Goal: Transaction & Acquisition: Download file/media

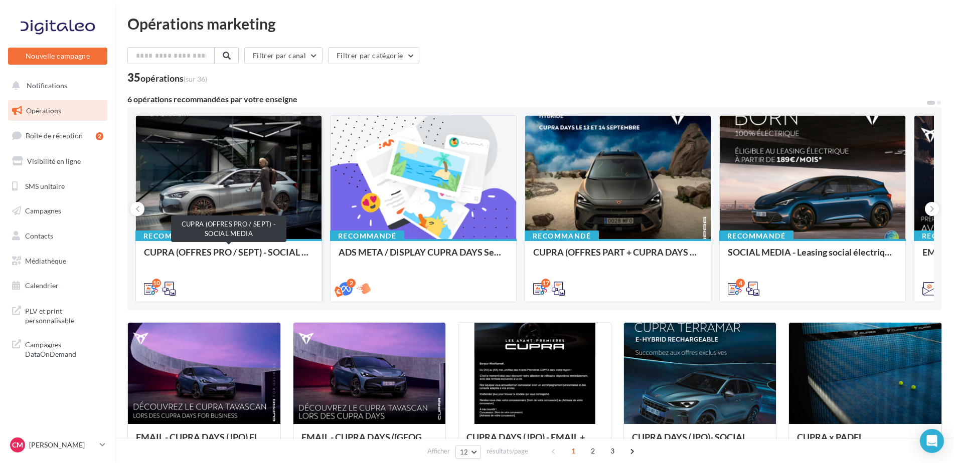
click at [253, 250] on div "CUPRA (OFFRES PRO / SEPT) - SOCIAL MEDIA" at bounding box center [229, 257] width 170 height 20
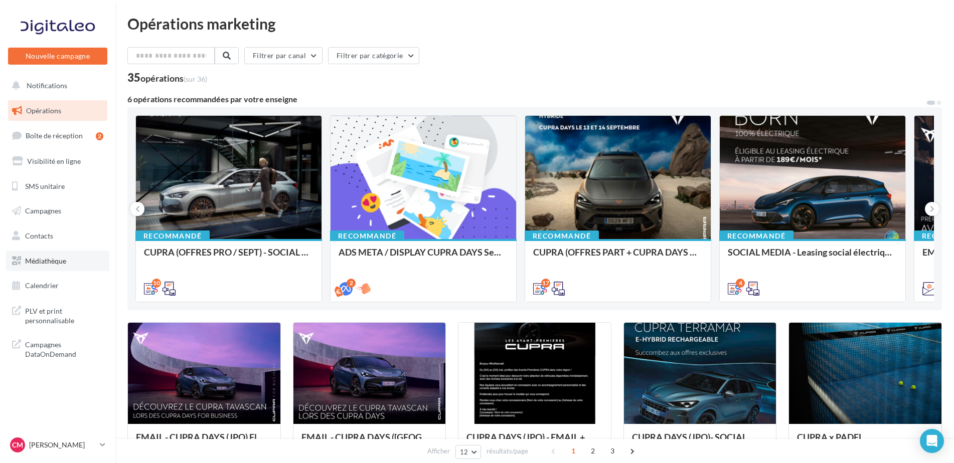
click at [73, 258] on link "Médiathèque" at bounding box center [57, 261] width 103 height 21
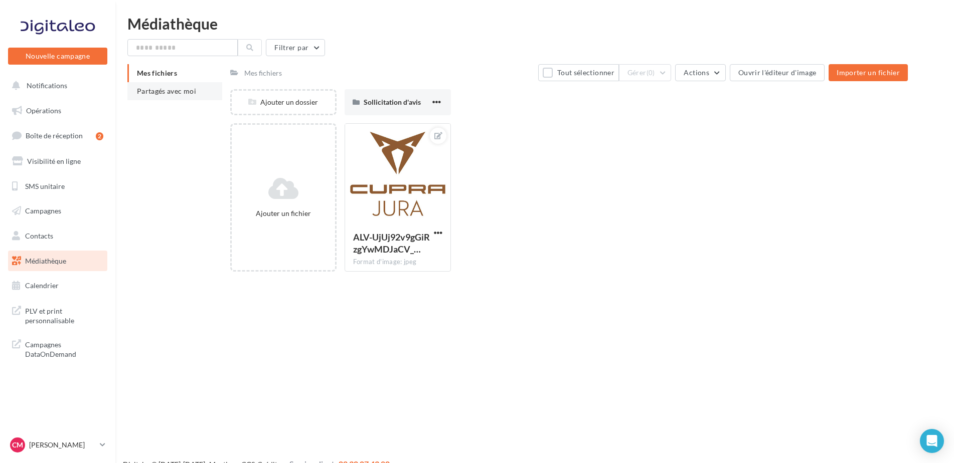
click at [185, 86] on li "Partagés avec moi" at bounding box center [174, 91] width 95 height 18
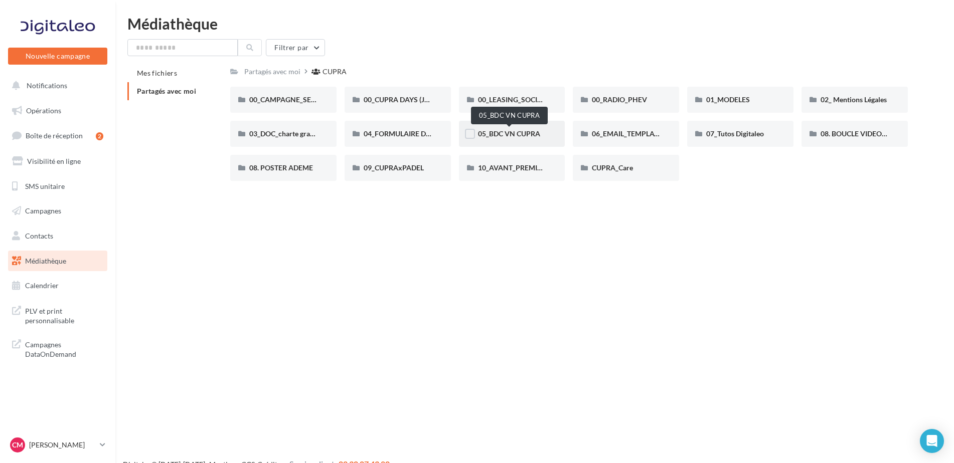
click at [523, 136] on span "05_BDC VN CUPRA" at bounding box center [509, 133] width 62 height 9
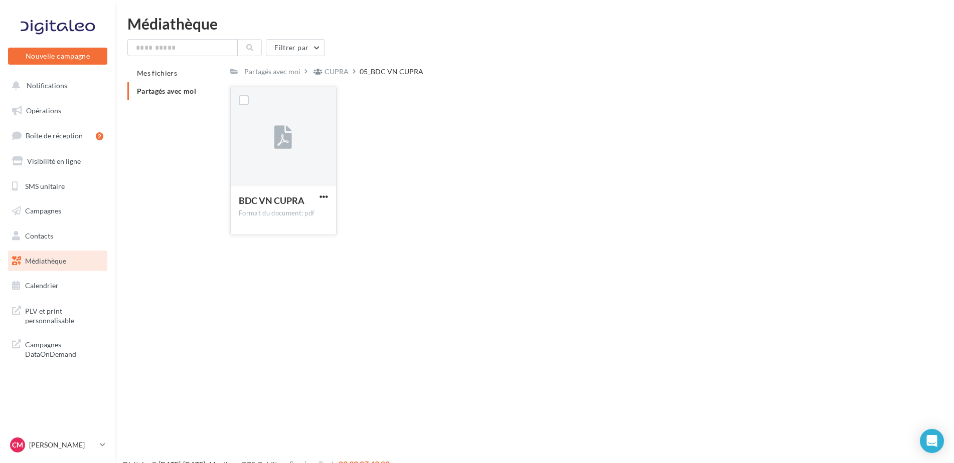
click at [314, 194] on div "BDC VN CUPRA Format du document: pdf" at bounding box center [283, 210] width 105 height 47
click at [322, 194] on span "button" at bounding box center [324, 197] width 9 height 9
click at [303, 219] on button "Télécharger" at bounding box center [280, 217] width 100 height 26
click at [192, 92] on span "Partagés avec moi" at bounding box center [166, 91] width 59 height 9
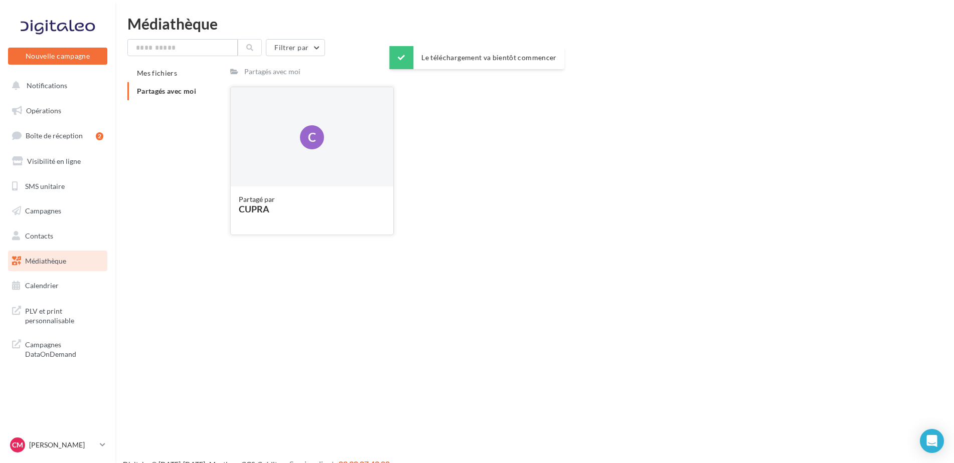
click at [259, 143] on div "C" at bounding box center [312, 137] width 163 height 100
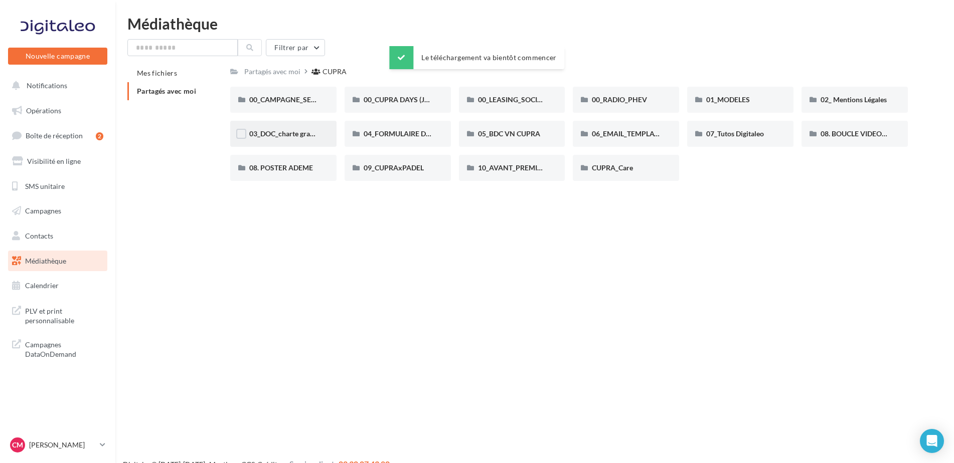
click at [255, 123] on div "03_DOC_charte graphique et GUIDELINES" at bounding box center [283, 134] width 106 height 26
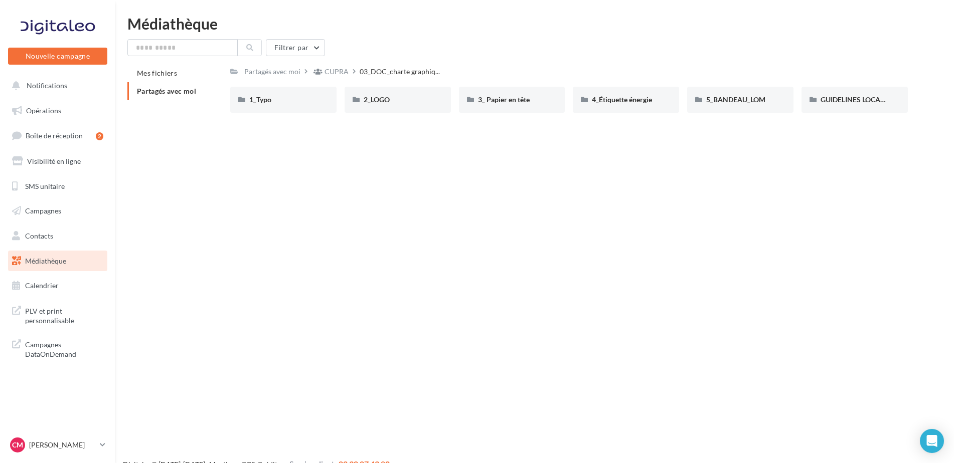
drag, startPoint x: 280, startPoint y: 98, endPoint x: 329, endPoint y: 118, distance: 52.4
click at [281, 98] on div "1_Typo" at bounding box center [283, 100] width 68 height 10
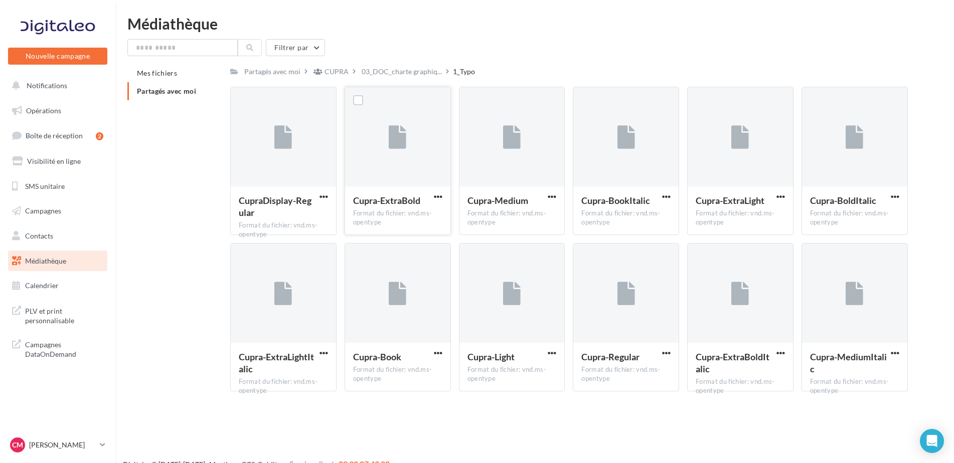
click at [441, 202] on button "button" at bounding box center [438, 198] width 13 height 10
click at [405, 217] on button "Télécharger" at bounding box center [394, 217] width 100 height 26
click at [551, 352] on span "button" at bounding box center [552, 353] width 9 height 9
click at [526, 377] on button "Télécharger" at bounding box center [508, 373] width 100 height 26
click at [96, 442] on p "[PERSON_NAME]" at bounding box center [62, 445] width 67 height 10
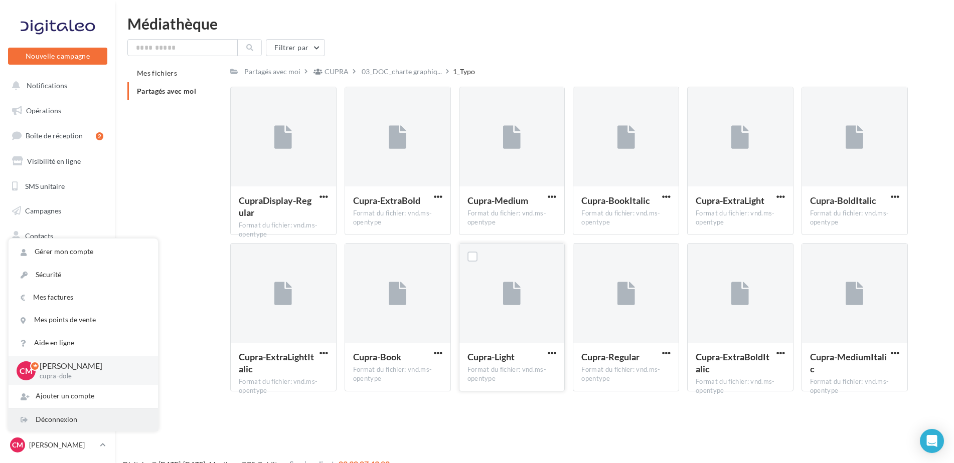
click at [91, 427] on div "Déconnexion" at bounding box center [83, 420] width 149 height 23
